Goal: Navigation & Orientation: Find specific page/section

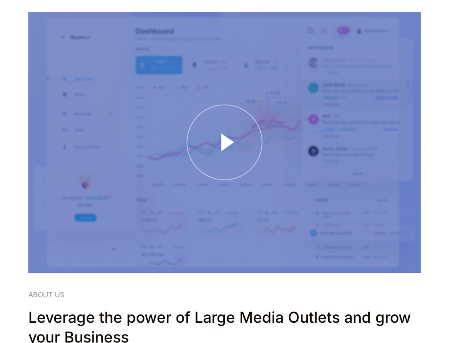
scroll to position [516, 0]
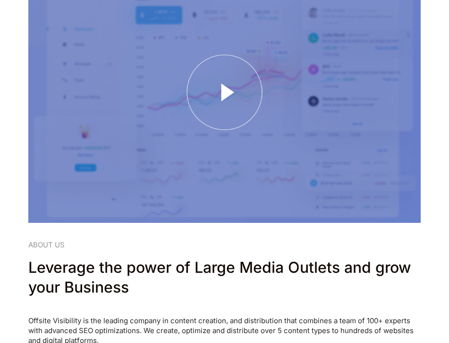
click at [228, 96] on div at bounding box center [224, 92] width 392 height 261
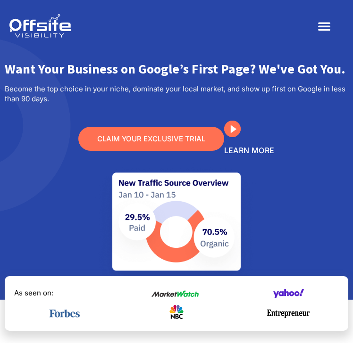
scroll to position [0, 0]
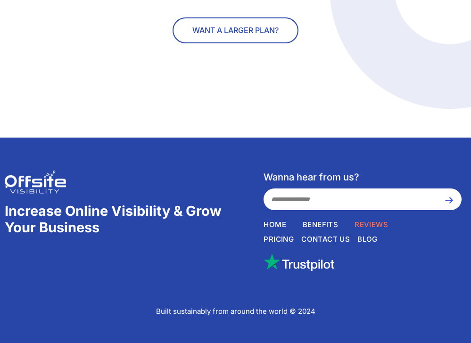
scroll to position [817, 0]
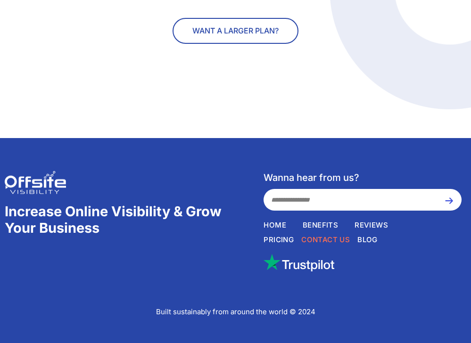
click at [327, 239] on span "Contact Us" at bounding box center [325, 240] width 49 height 10
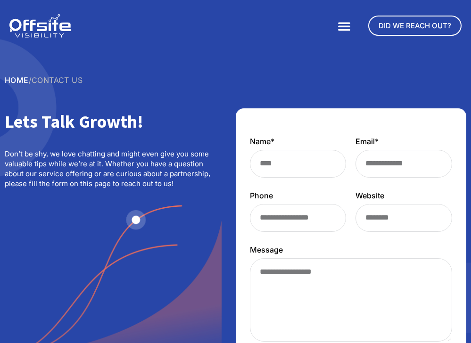
click at [345, 24] on icon "Menu Toggle" at bounding box center [344, 25] width 13 height 13
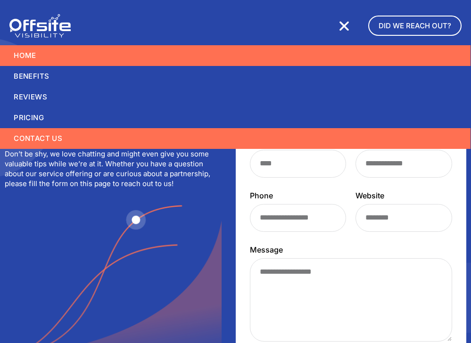
click at [18, 58] on link "Home" at bounding box center [235, 55] width 471 height 21
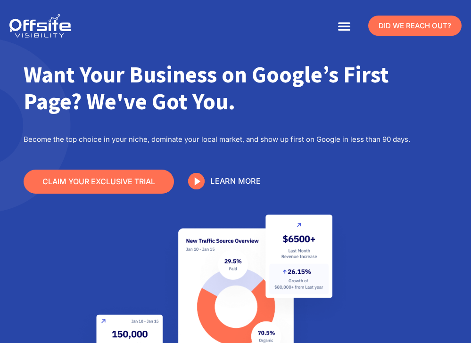
click at [406, 25] on span "Did we reach out?" at bounding box center [415, 25] width 73 height 9
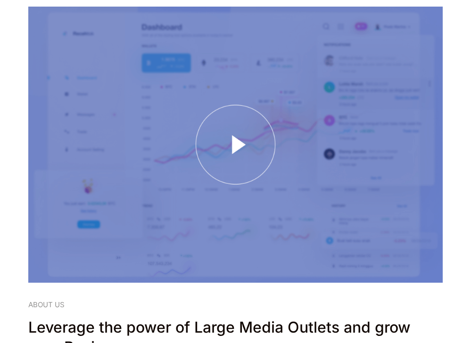
scroll to position [480, 0]
